Goal: Task Accomplishment & Management: Manage account settings

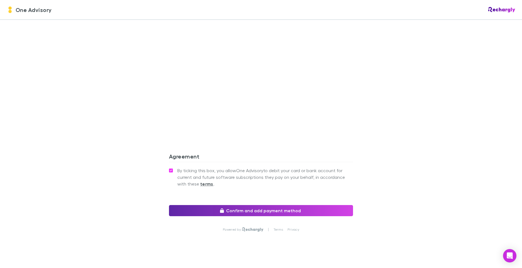
scroll to position [582, 0]
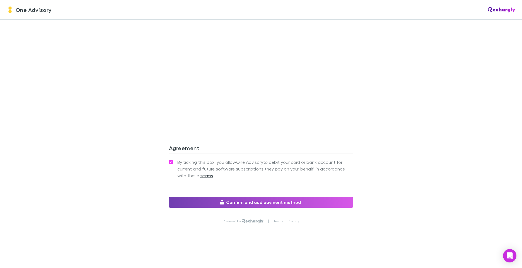
click at [287, 202] on button "Confirm and add payment method" at bounding box center [261, 202] width 184 height 11
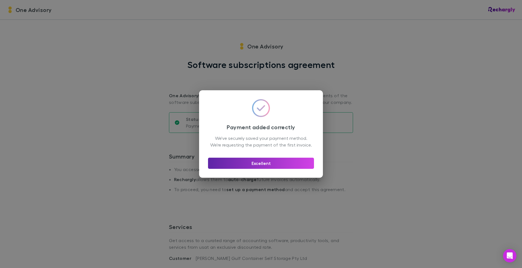
drag, startPoint x: 429, startPoint y: 138, endPoint x: 430, endPoint y: 134, distance: 3.8
click at [430, 136] on div "Payment added correctly We've securely saved your payment method. We're request…" at bounding box center [261, 134] width 522 height 268
